Goal: Information Seeking & Learning: Compare options

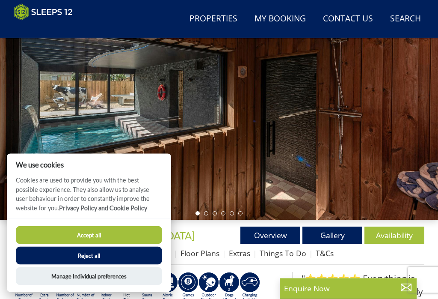
scroll to position [83, 0]
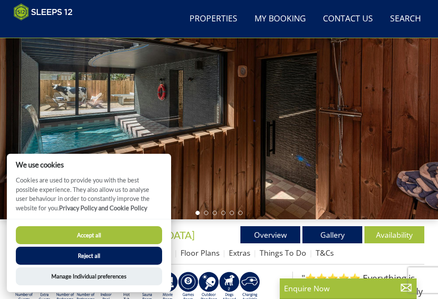
click at [112, 265] on button "Reject all" at bounding box center [89, 256] width 146 height 18
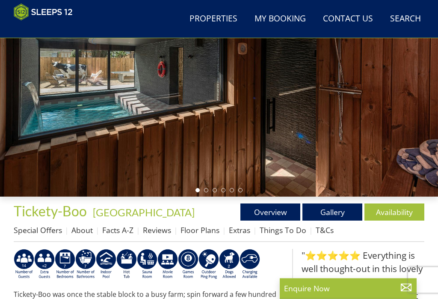
scroll to position [106, 0]
click at [336, 212] on link "Gallery" at bounding box center [333, 211] width 60 height 17
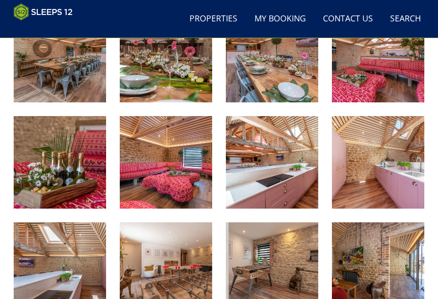
scroll to position [451, 0]
click at [288, 170] on img at bounding box center [272, 162] width 92 height 92
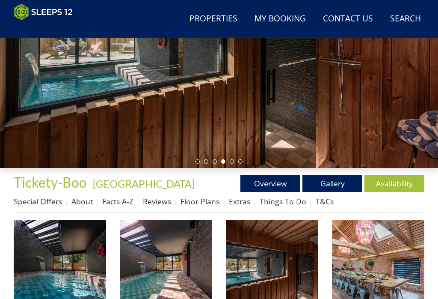
scroll to position [154, 0]
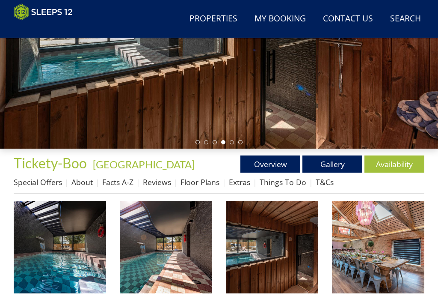
click at [197, 183] on link "Floor Plans" at bounding box center [200, 182] width 39 height 10
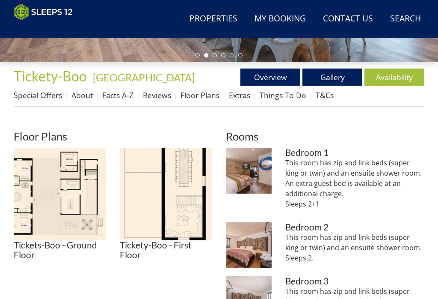
scroll to position [241, 0]
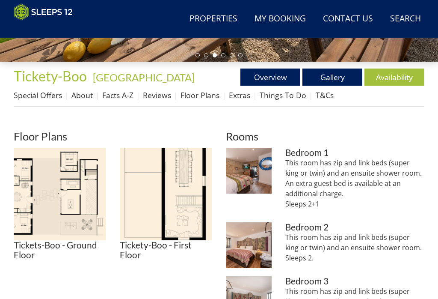
click at [68, 197] on img at bounding box center [60, 194] width 92 height 92
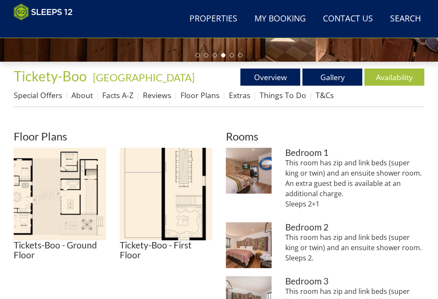
click at [48, 197] on img at bounding box center [60, 194] width 92 height 92
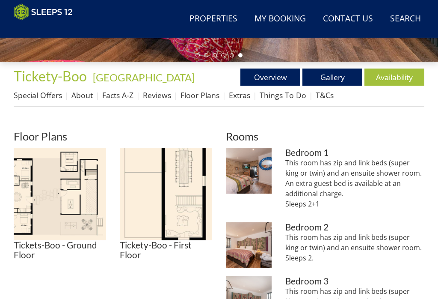
click at [188, 190] on img at bounding box center [166, 194] width 92 height 92
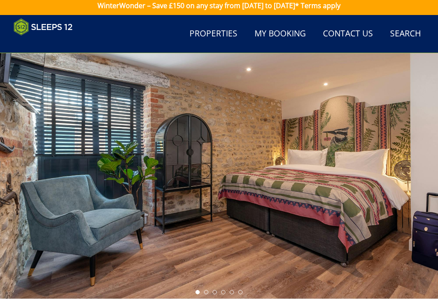
scroll to position [0, 0]
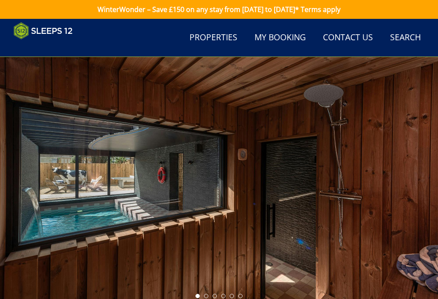
scroll to position [154, 0]
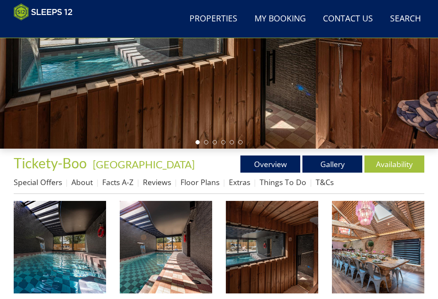
click at [269, 166] on link "Overview" at bounding box center [271, 163] width 60 height 17
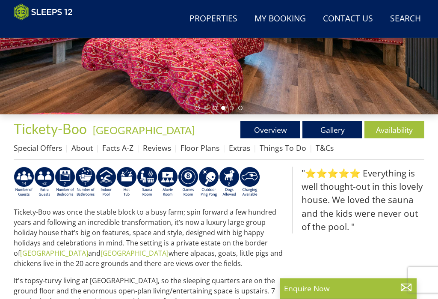
scroll to position [188, 0]
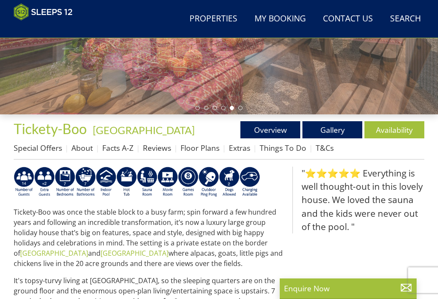
click at [327, 133] on link "Gallery" at bounding box center [333, 129] width 60 height 17
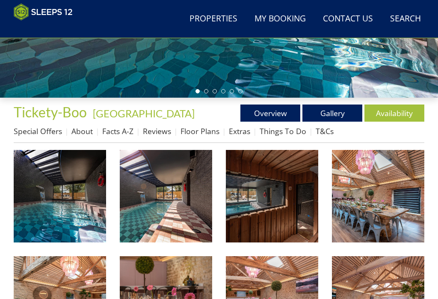
scroll to position [205, 0]
click at [72, 202] on img at bounding box center [60, 196] width 92 height 92
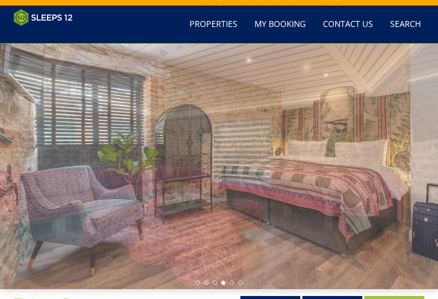
scroll to position [0, 0]
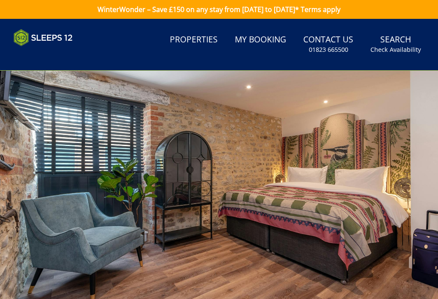
click at [201, 37] on link "Properties" at bounding box center [194, 39] width 55 height 19
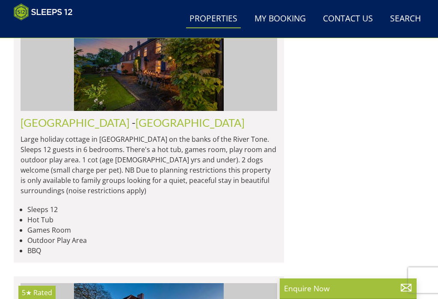
scroll to position [2590, 0]
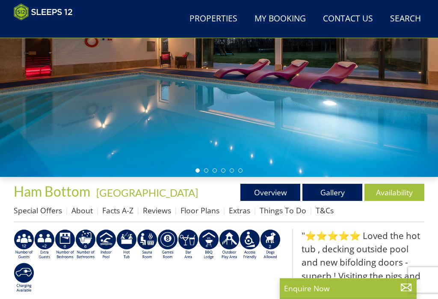
scroll to position [125, 0]
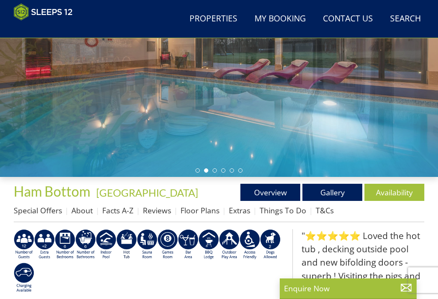
click at [327, 195] on link "Gallery" at bounding box center [333, 192] width 60 height 17
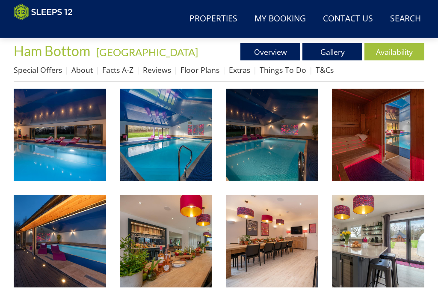
scroll to position [266, 0]
click at [378, 137] on img at bounding box center [378, 135] width 92 height 92
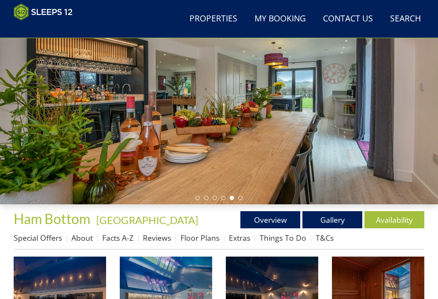
scroll to position [86, 0]
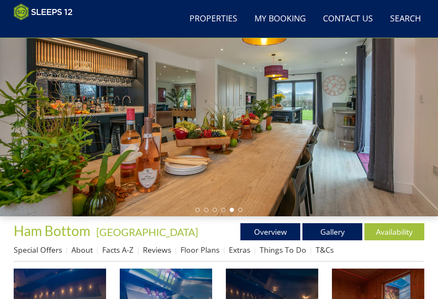
click at [214, 16] on link "Properties" at bounding box center [213, 18] width 55 height 19
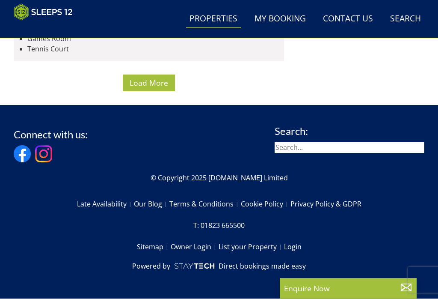
scroll to position [6692, 0]
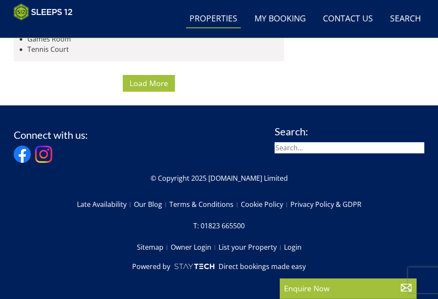
click at [150, 88] on span "Load More" at bounding box center [149, 83] width 39 height 10
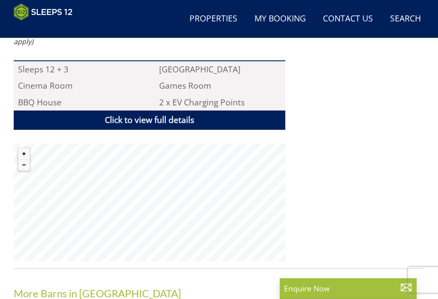
scroll to position [606, 0]
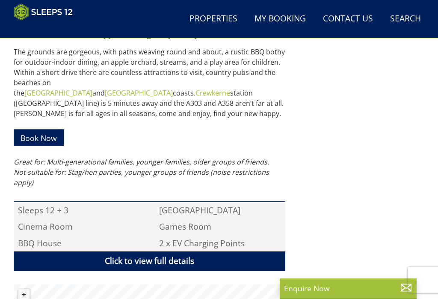
click at [328, 182] on div ""⭐⭐⭐⭐⭐ The house was amazing, had everything you could need and more. The atten…" at bounding box center [358, 154] width 132 height 495
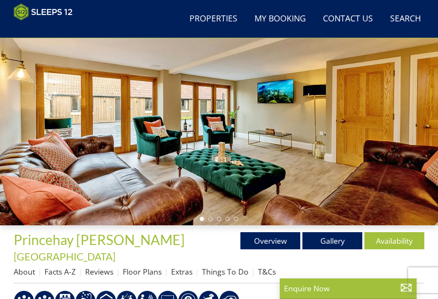
scroll to position [72, 0]
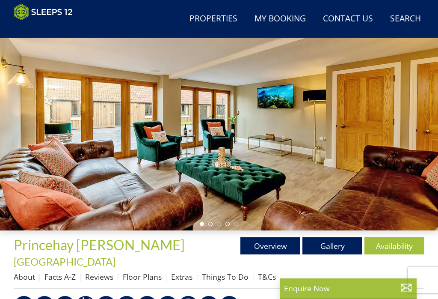
click at [143, 271] on link "Floor Plans" at bounding box center [142, 276] width 39 height 10
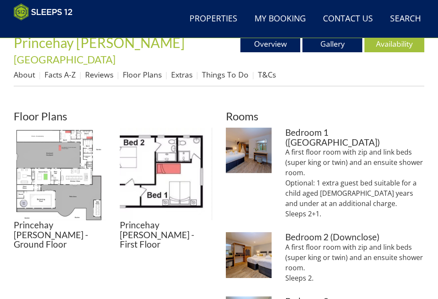
scroll to position [274, 0]
click at [65, 174] on img at bounding box center [60, 174] width 92 height 92
click at [196, 198] on img at bounding box center [166, 174] width 92 height 92
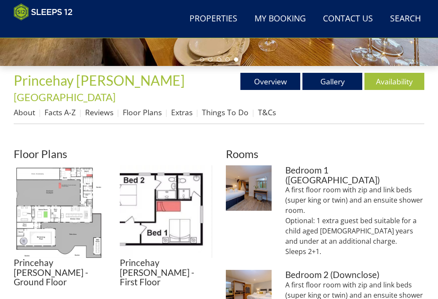
scroll to position [237, 0]
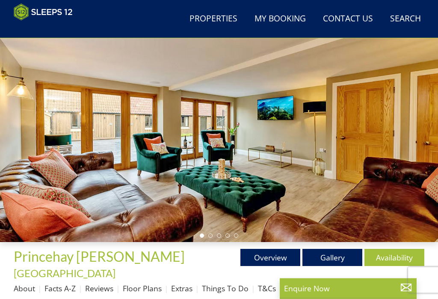
scroll to position [59, 0]
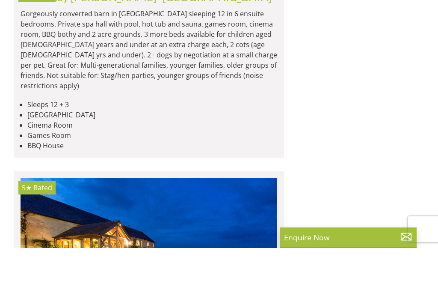
scroll to position [6993, 0]
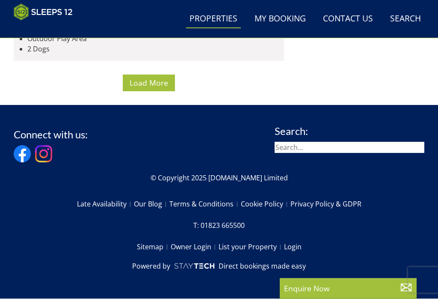
scroll to position [13402, 0]
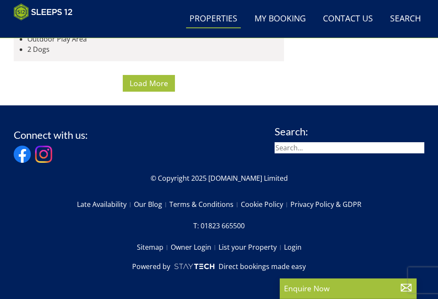
click at [149, 88] on span "Load More" at bounding box center [149, 83] width 39 height 10
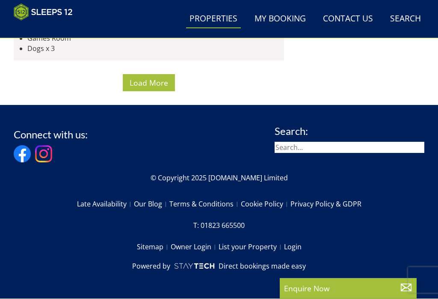
scroll to position [14869, 0]
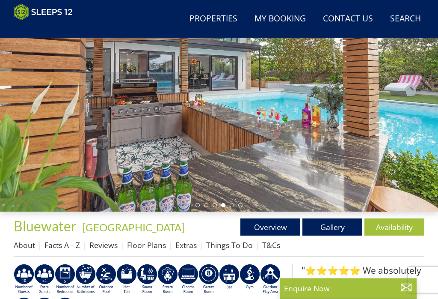
scroll to position [91, 0]
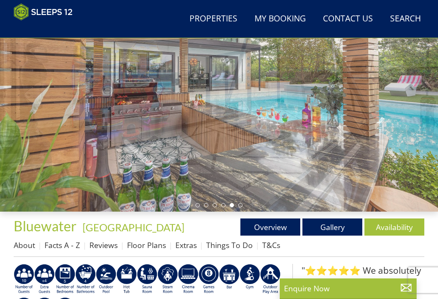
click at [330, 229] on link "Gallery" at bounding box center [333, 226] width 60 height 17
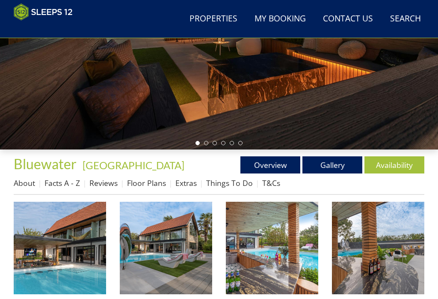
scroll to position [199, 0]
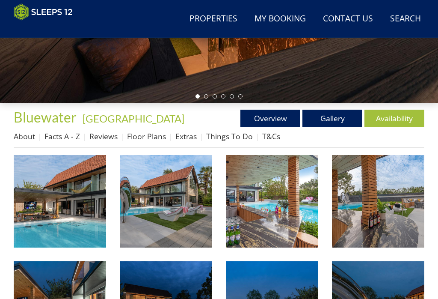
click at [67, 211] on img at bounding box center [60, 201] width 92 height 92
click at [139, 134] on link "Floor Plans" at bounding box center [146, 136] width 39 height 10
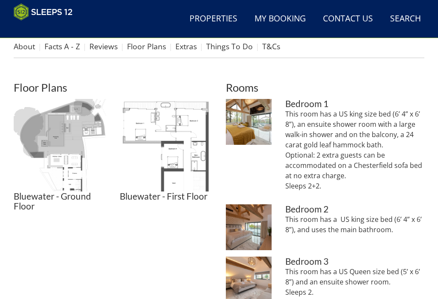
scroll to position [289, 0]
click at [70, 170] on img at bounding box center [60, 145] width 92 height 92
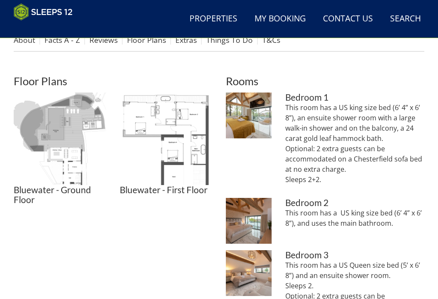
scroll to position [296, 0]
click at [194, 148] on img at bounding box center [166, 138] width 92 height 92
click at [184, 154] on img at bounding box center [166, 138] width 92 height 92
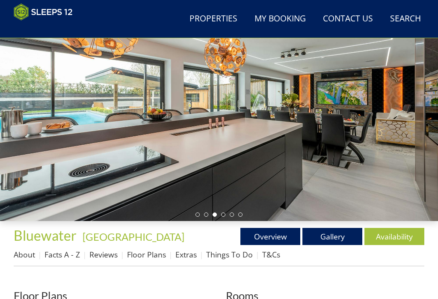
scroll to position [77, 0]
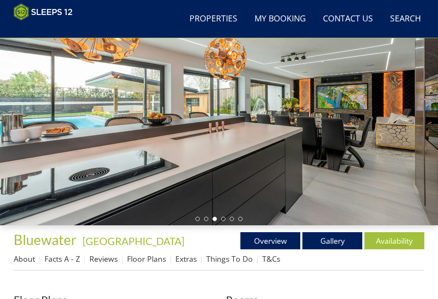
click at [58, 258] on link "Facts A - Z" at bounding box center [63, 258] width 36 height 10
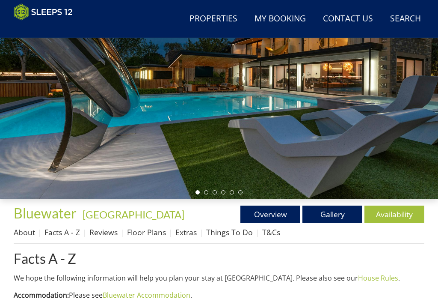
scroll to position [103, 0]
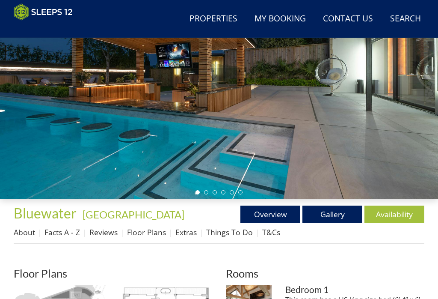
scroll to position [77, 0]
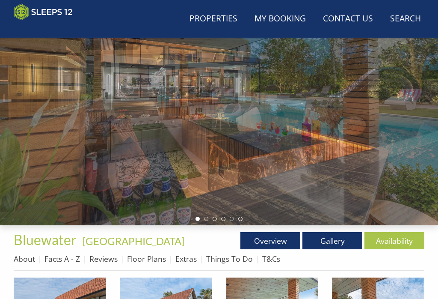
scroll to position [199, 0]
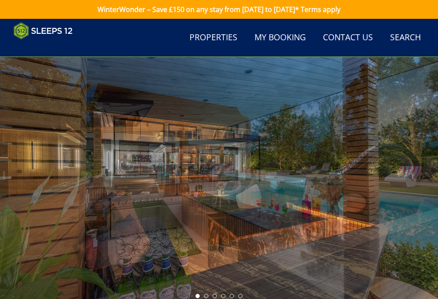
scroll to position [199, 0]
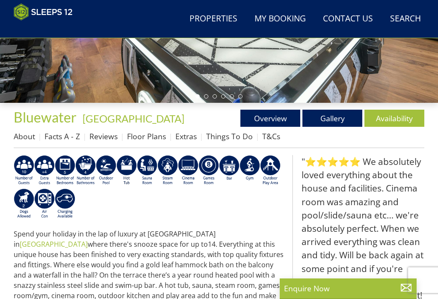
scroll to position [91, 0]
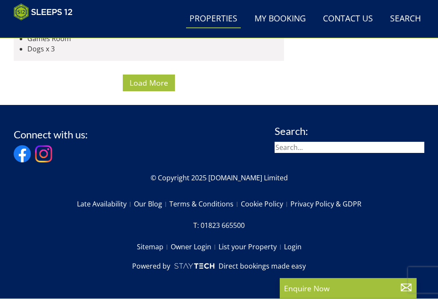
scroll to position [13799, 0]
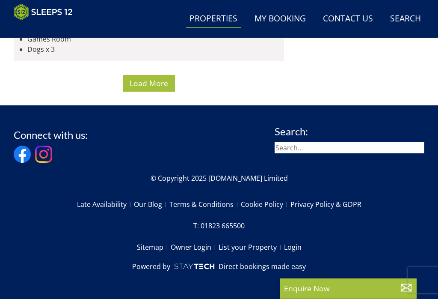
click at [149, 92] on button "Load More" at bounding box center [149, 83] width 52 height 17
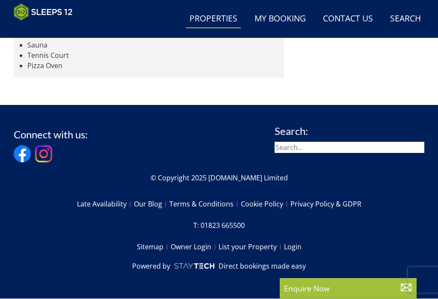
scroll to position [14514, 0]
